Goal: Task Accomplishment & Management: Use online tool/utility

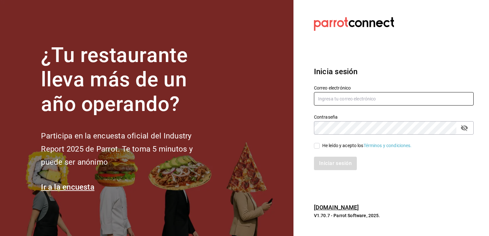
click at [331, 103] on input "text" at bounding box center [394, 98] width 160 height 13
type input "[EMAIL_ADDRESS][DOMAIN_NAME]"
click at [317, 147] on input "He leído y acepto los Términos y condiciones." at bounding box center [317, 146] width 6 height 6
checkbox input "true"
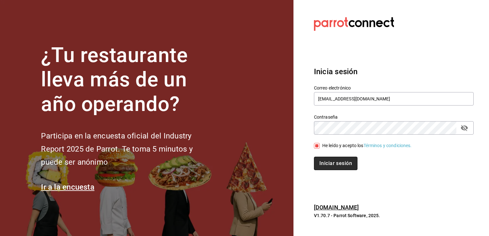
click at [333, 165] on button "Iniciar sesión" at bounding box center [336, 163] width 44 height 13
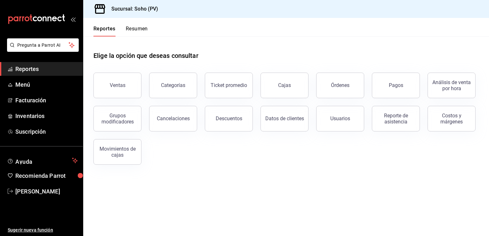
drag, startPoint x: 343, startPoint y: 83, endPoint x: 330, endPoint y: 85, distance: 12.7
click at [344, 82] on button "Órdenes" at bounding box center [340, 86] width 48 height 26
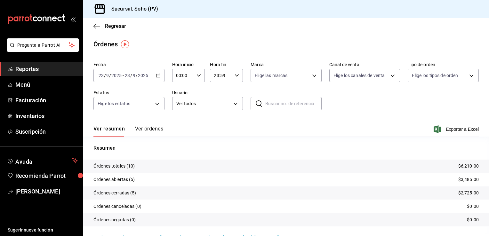
click at [157, 74] on \(Stroke\) "button" at bounding box center [158, 76] width 4 height 4
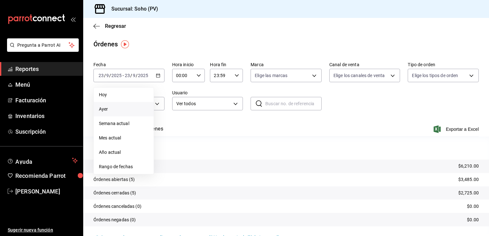
click at [114, 111] on span "Ayer" at bounding box center [124, 109] width 50 height 7
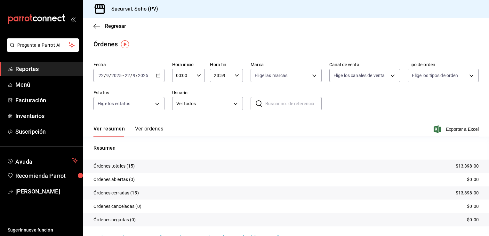
click at [157, 77] on icon "button" at bounding box center [158, 75] width 4 height 4
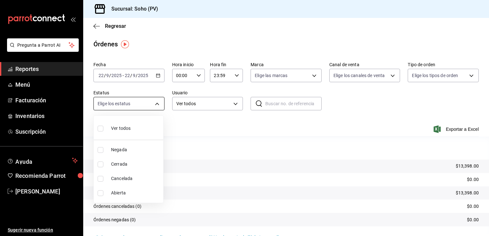
click at [156, 104] on body "Pregunta a Parrot AI Reportes Menú Facturación Inventarios Suscripción Ayuda Re…" at bounding box center [244, 118] width 489 height 236
click at [158, 73] on div at bounding box center [244, 118] width 489 height 236
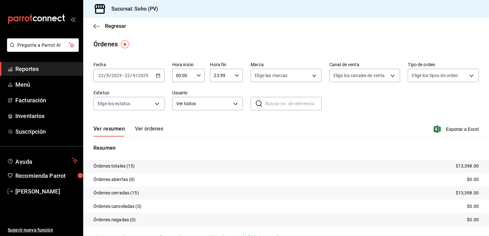
click at [157, 75] on \(Stroke\) "button" at bounding box center [158, 75] width 4 height 0
click at [157, 76] on icon "button" at bounding box center [158, 75] width 4 height 4
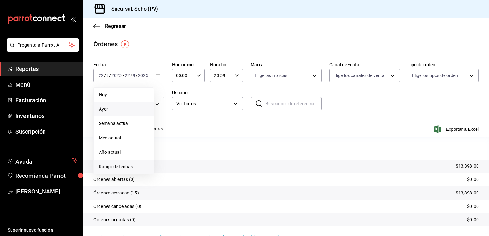
click at [108, 166] on span "Rango de fechas" at bounding box center [124, 166] width 50 height 7
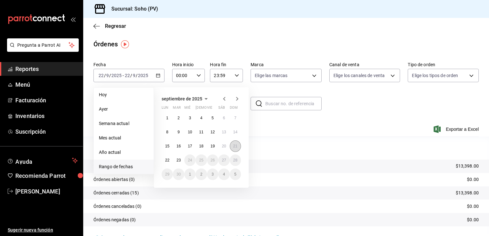
click at [234, 145] on abbr "21" at bounding box center [235, 146] width 4 height 4
click at [235, 145] on abbr "21" at bounding box center [235, 146] width 4 height 4
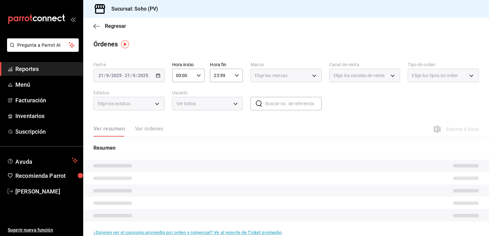
click at [235, 145] on p "Resumen" at bounding box center [285, 148] width 385 height 8
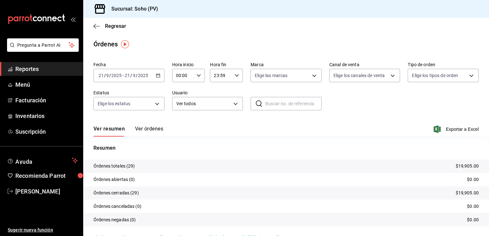
click at [150, 130] on button "Ver órdenes" at bounding box center [149, 131] width 28 height 11
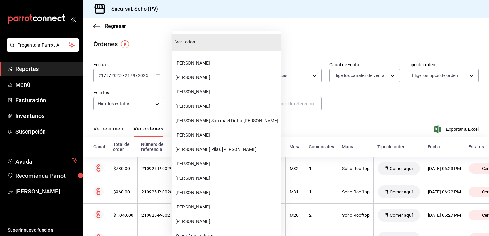
click at [233, 103] on body "Pregunta a Parrot AI Reportes Menú Facturación Inventarios Suscripción Ayuda Re…" at bounding box center [244, 118] width 489 height 236
click at [193, 78] on span "Vanessa Olvera" at bounding box center [226, 77] width 103 height 7
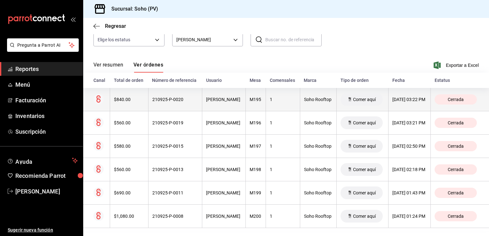
scroll to position [68, 0]
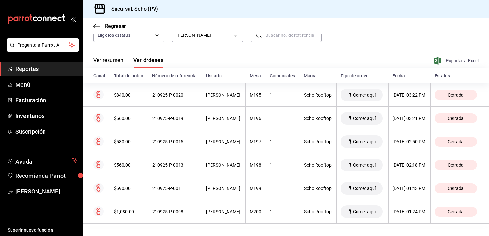
click at [458, 58] on span "Exportar a Excel" at bounding box center [457, 61] width 44 height 8
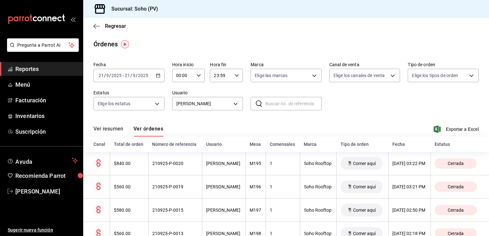
scroll to position [0, 0]
click at [159, 76] on \(Stroke\) "button" at bounding box center [158, 76] width 4 height 4
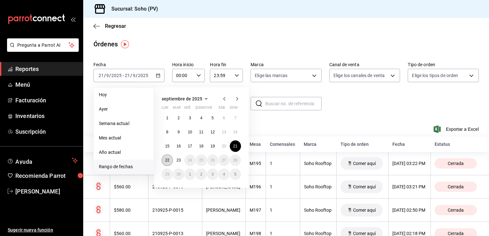
click at [169, 162] on abbr "22" at bounding box center [167, 160] width 4 height 4
click at [168, 160] on abbr "22" at bounding box center [167, 160] width 4 height 4
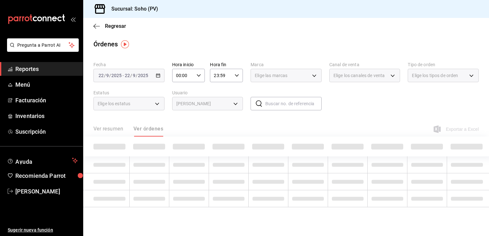
click at [168, 160] on td at bounding box center [149, 164] width 40 height 17
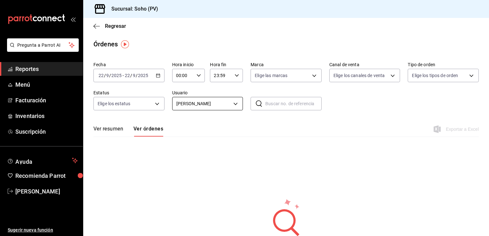
click at [234, 106] on body "Pregunta a Parrot AI Reportes Menú Facturación Inventarios Suscripción Ayuda Re…" at bounding box center [244, 118] width 489 height 236
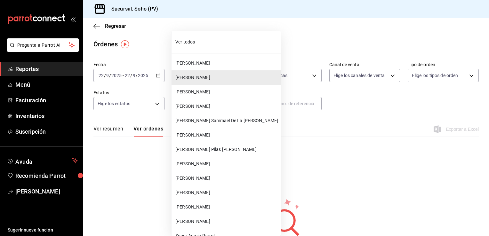
click at [203, 91] on span "Tania Villalobos" at bounding box center [226, 92] width 103 height 7
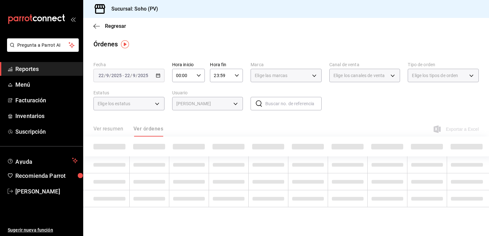
type input "eb4d2775-da3b-4065-b0f5-2f23c82e0ef3"
